Goal: Transaction & Acquisition: Purchase product/service

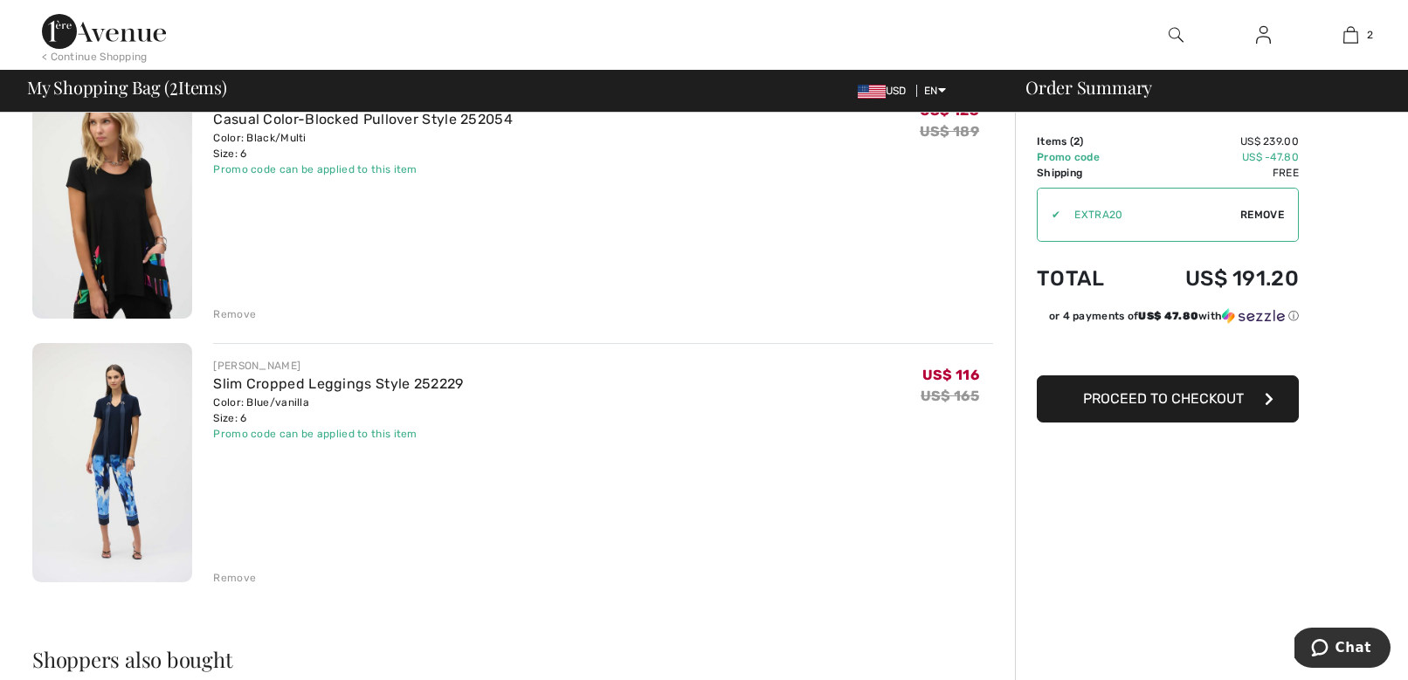
scroll to position [207, 0]
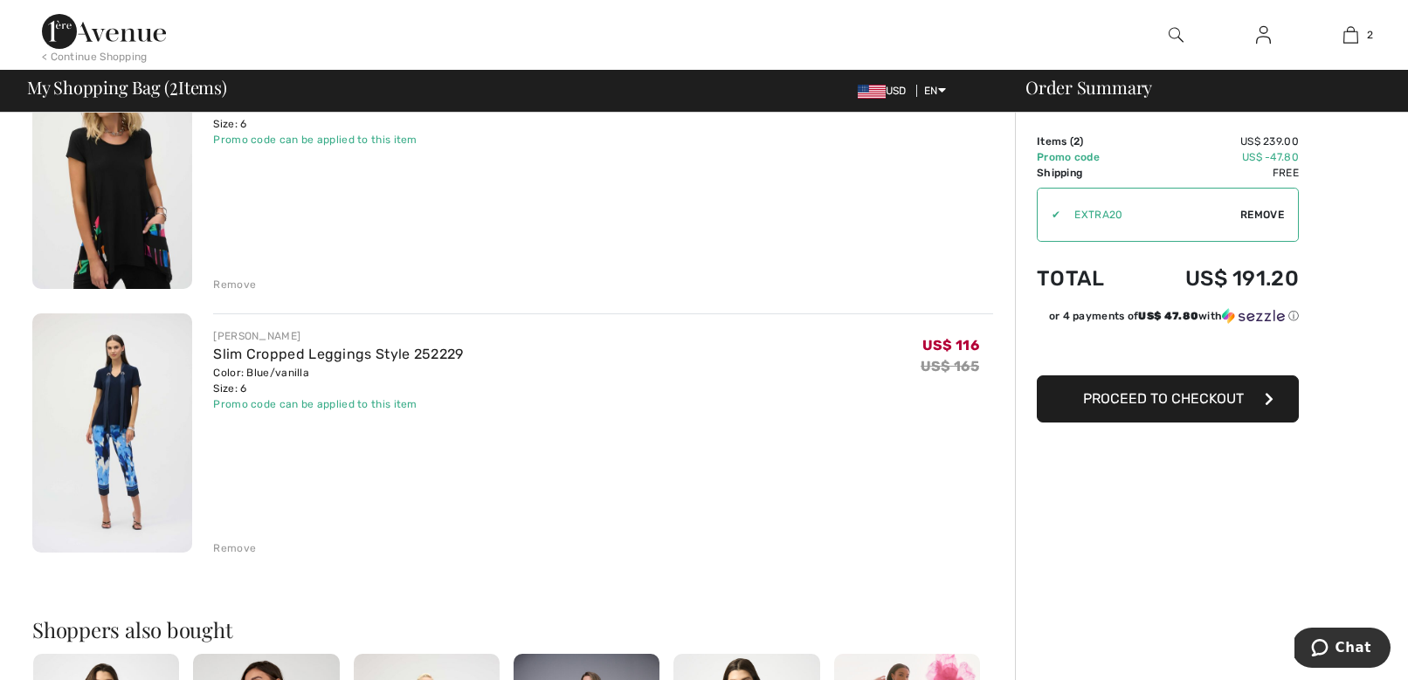
click at [135, 462] on img at bounding box center [112, 434] width 160 height 240
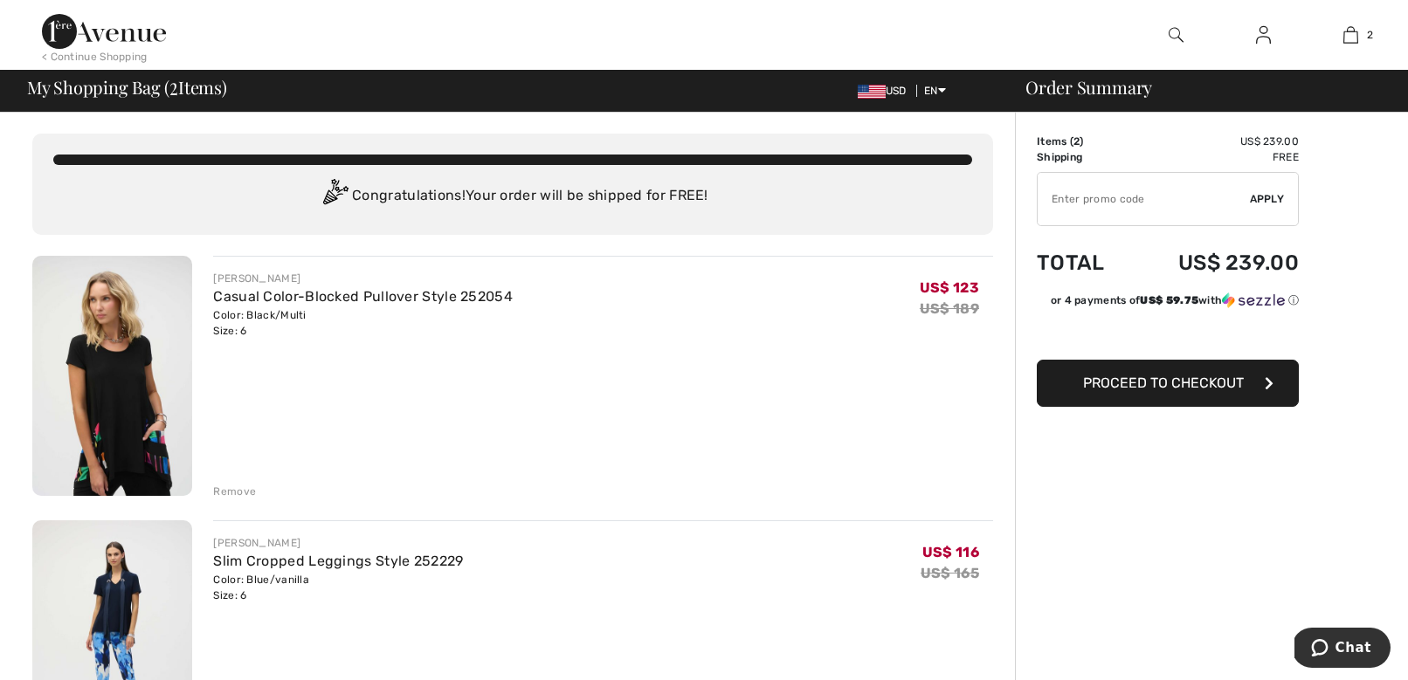
type input "EXTRA20"
type input "NEW15"
type input "EXTRA20"
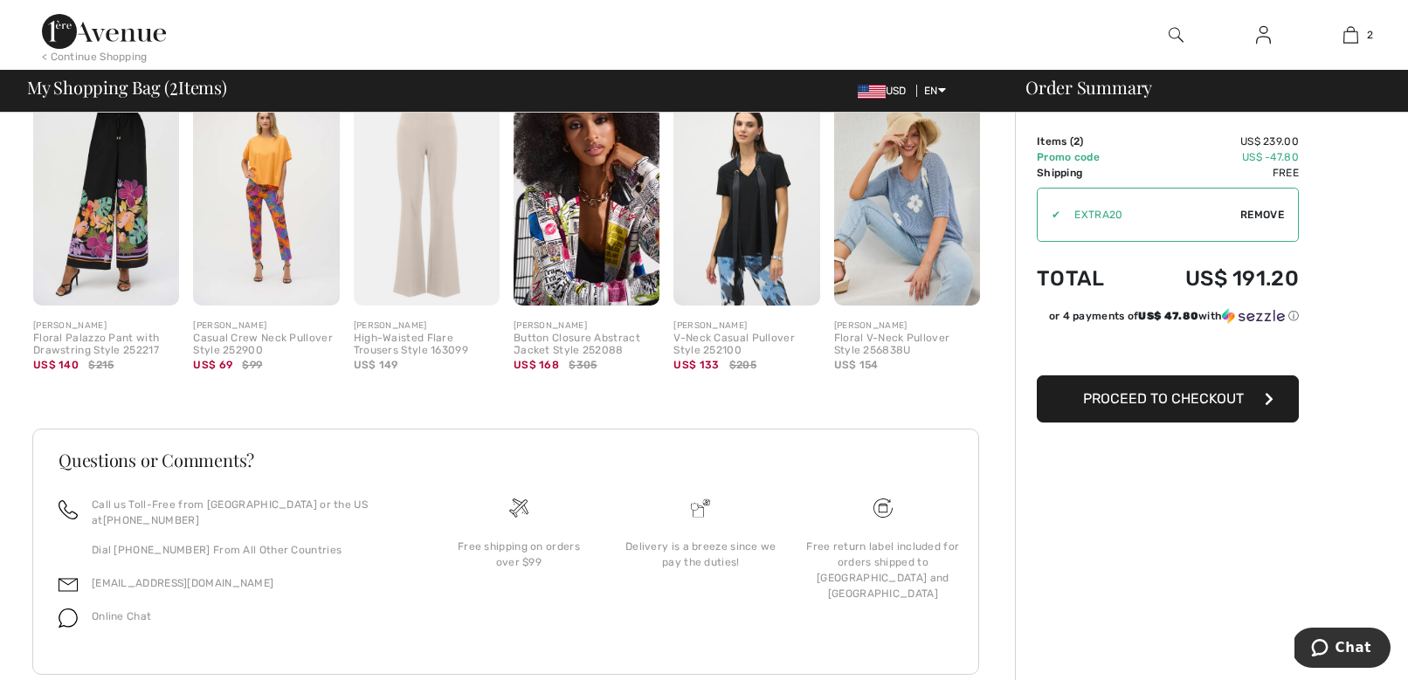
scroll to position [798, 0]
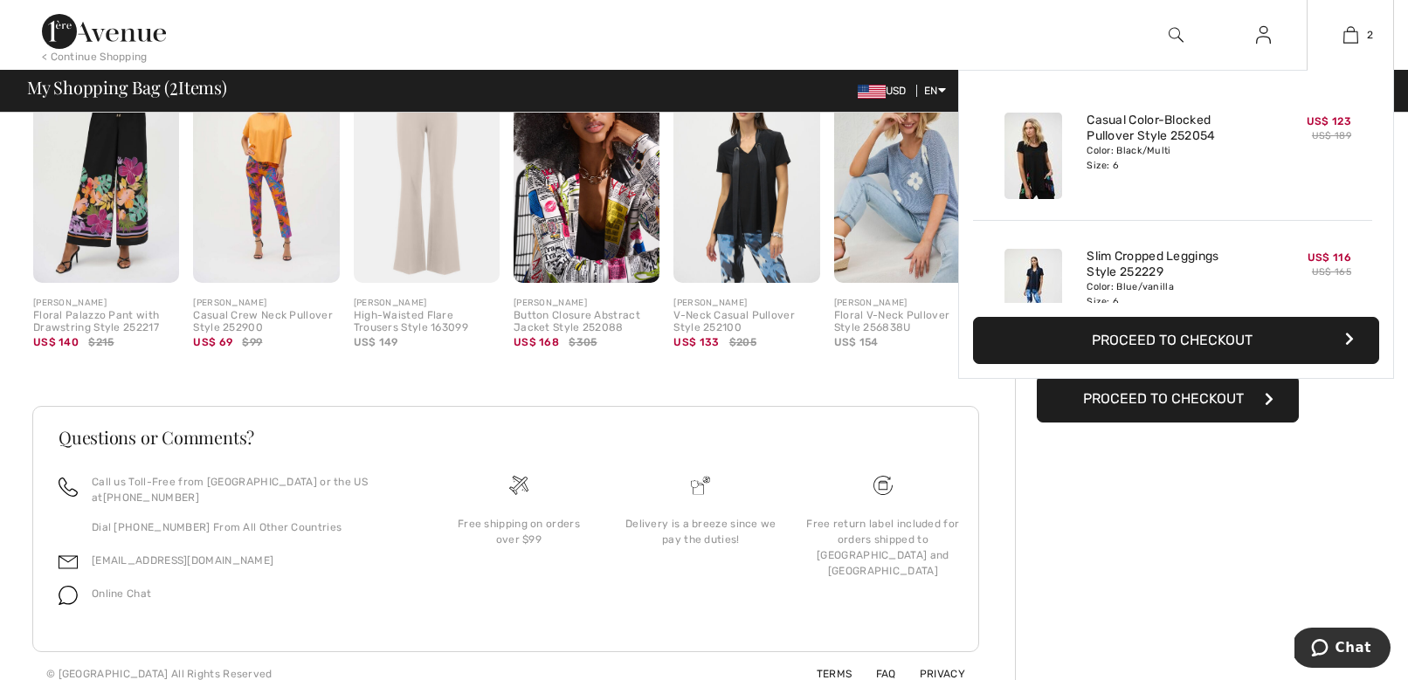
click at [1210, 328] on button "Proceed to Checkout" at bounding box center [1176, 340] width 406 height 47
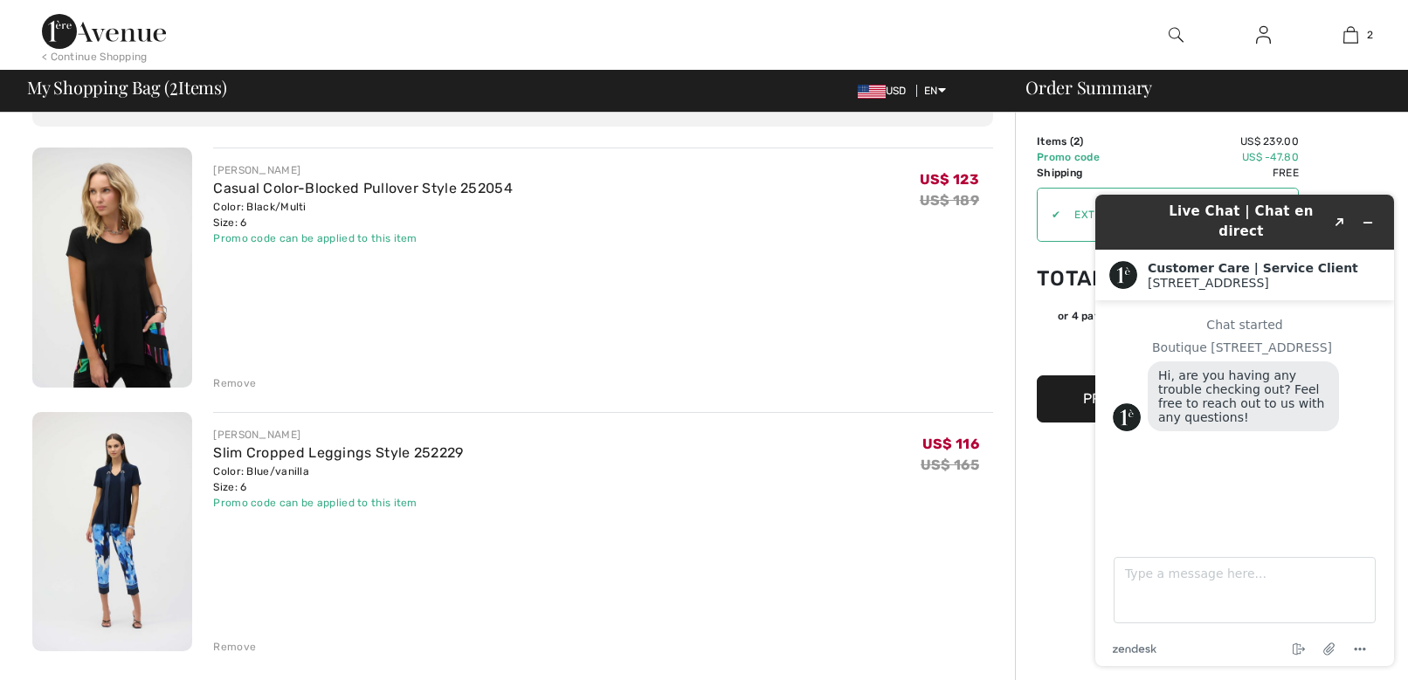
click at [969, 257] on div "[PERSON_NAME] Casual Color-Blocked Pullover Style 252054 Color: Black/Multi Siz…" at bounding box center [603, 270] width 780 height 244
